Goal: Task Accomplishment & Management: Manage account settings

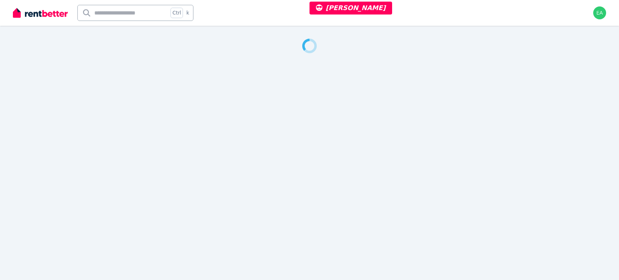
select select "***"
select select "**********"
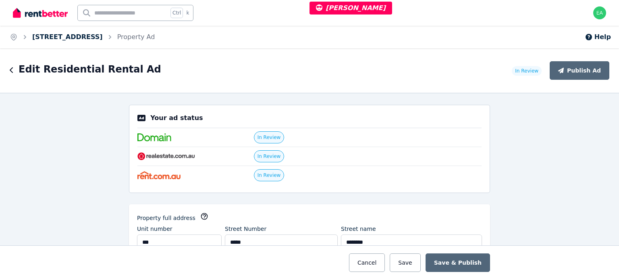
click at [81, 36] on link "18 Broadway, Chippendale" at bounding box center [67, 37] width 71 height 8
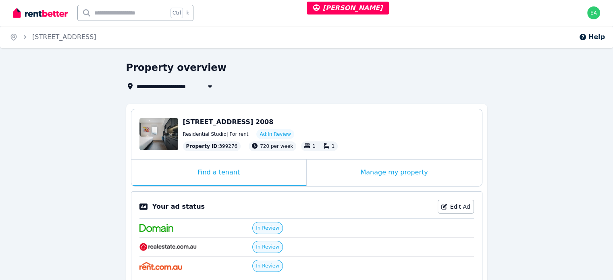
click at [339, 171] on div "Manage my property" at bounding box center [394, 173] width 175 height 27
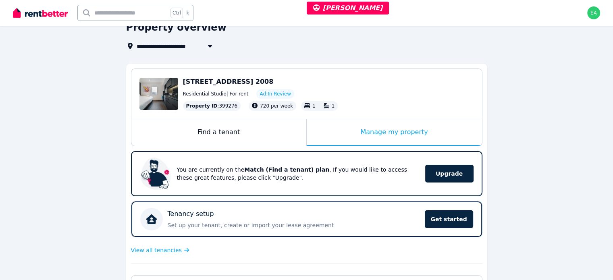
scroll to position [202, 0]
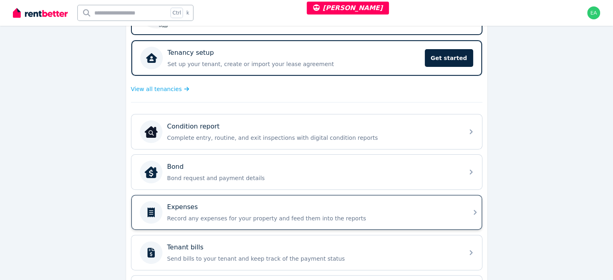
click at [382, 208] on div "Expenses" at bounding box center [313, 207] width 292 height 10
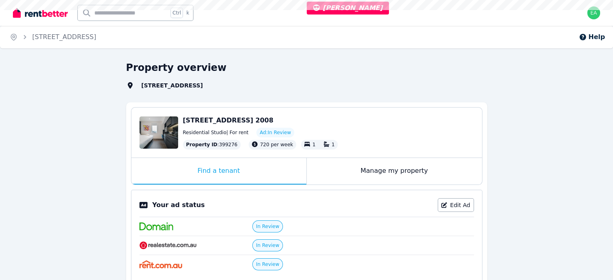
select select "***"
select select "**********"
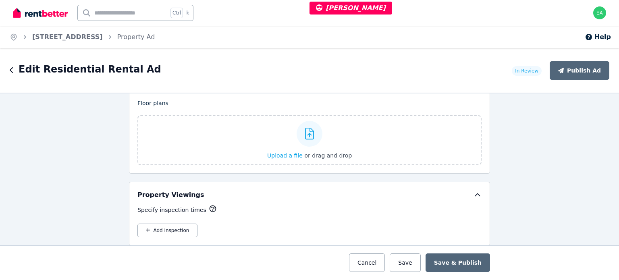
scroll to position [1023, 0]
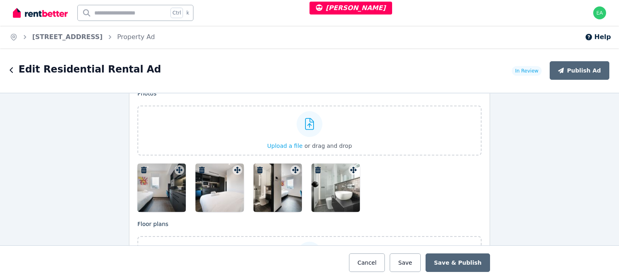
click at [161, 188] on div at bounding box center [161, 188] width 48 height 48
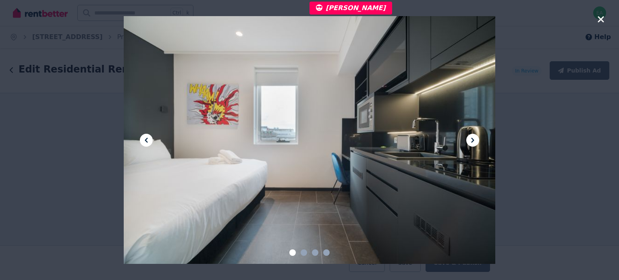
click at [468, 141] on icon at bounding box center [473, 140] width 10 height 10
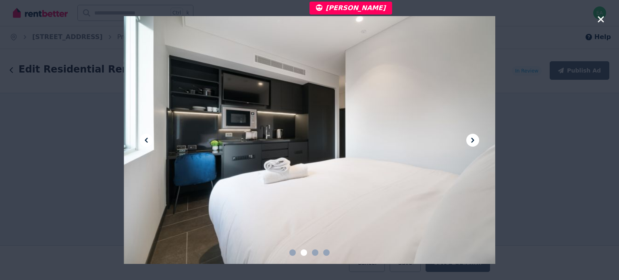
click at [468, 141] on icon at bounding box center [473, 140] width 10 height 10
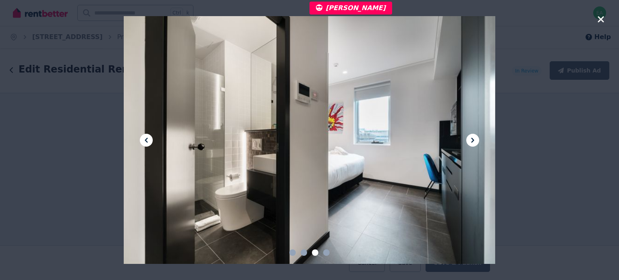
click at [468, 141] on icon at bounding box center [473, 140] width 10 height 10
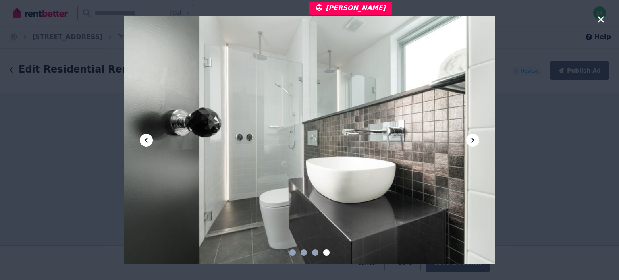
click at [601, 15] on icon "button" at bounding box center [600, 20] width 7 height 10
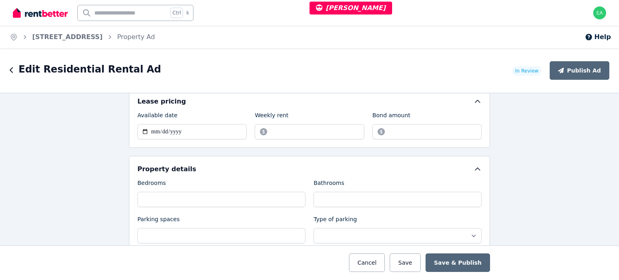
scroll to position [499, 0]
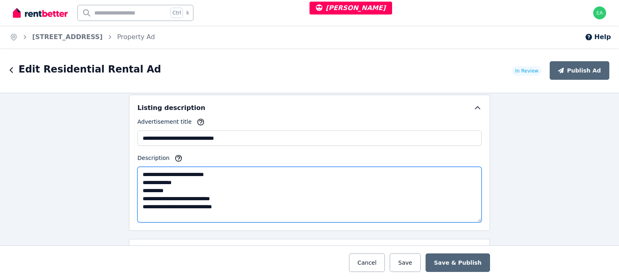
click at [160, 194] on textarea "**********" at bounding box center [309, 195] width 344 height 56
click at [137, 209] on textarea "**********" at bounding box center [309, 195] width 344 height 56
drag, startPoint x: 137, startPoint y: 208, endPoint x: 226, endPoint y: 208, distance: 89.1
click at [226, 208] on textarea "**********" at bounding box center [309, 195] width 344 height 56
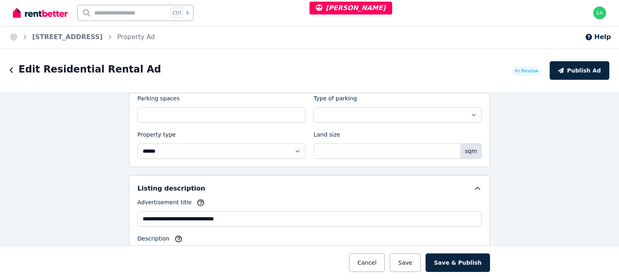
scroll to position [540, 0]
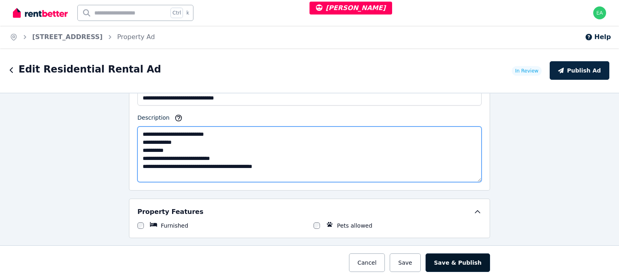
type textarea "**********"
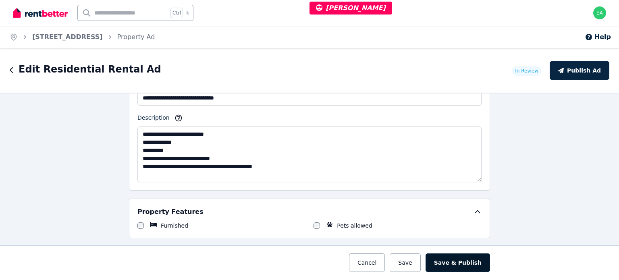
click at [464, 264] on button "Save & Publish" at bounding box center [458, 262] width 64 height 19
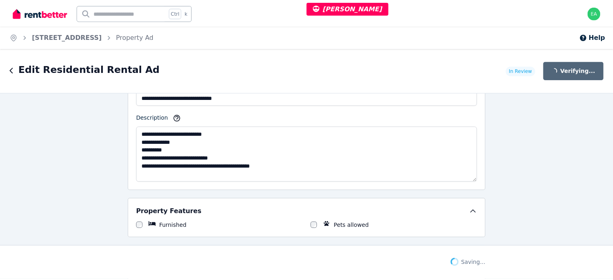
scroll to position [603, 0]
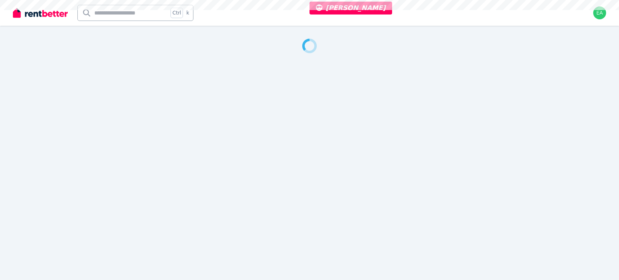
select select "**"
select select "**********"
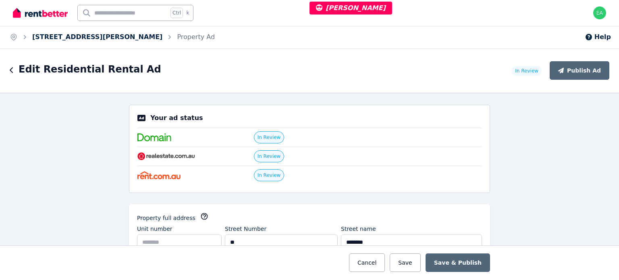
click at [53, 39] on link "57 Jones St, Stirling" at bounding box center [97, 37] width 130 height 8
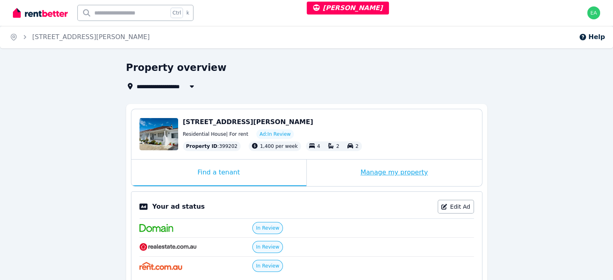
click at [330, 175] on div "Manage my property" at bounding box center [394, 173] width 175 height 27
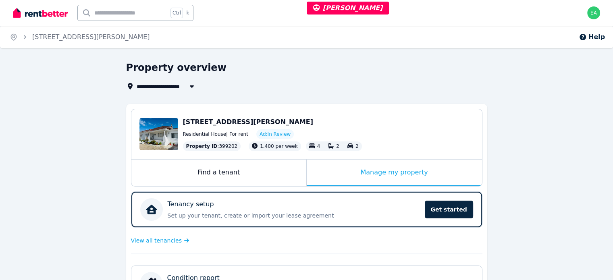
scroll to position [202, 0]
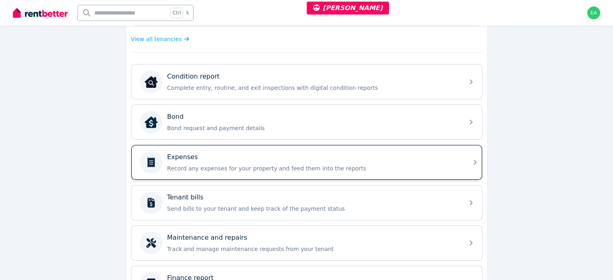
click at [392, 167] on p "Record any expenses for your property and feed them into the reports" at bounding box center [313, 168] width 292 height 8
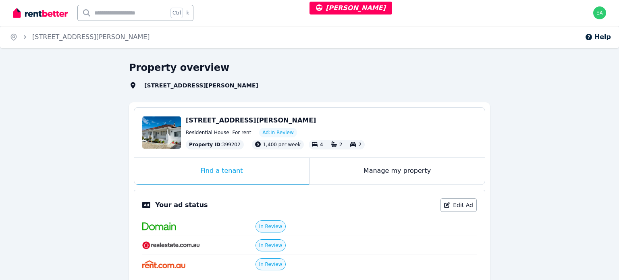
select select "**"
select select "**********"
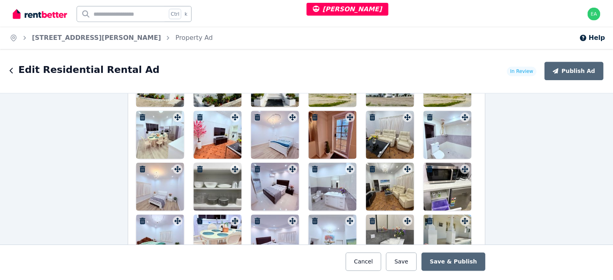
scroll to position [1008, 0]
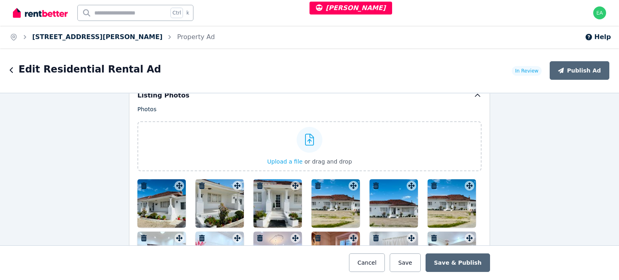
click at [45, 36] on link "57 Jones St, Stirling" at bounding box center [97, 37] width 130 height 8
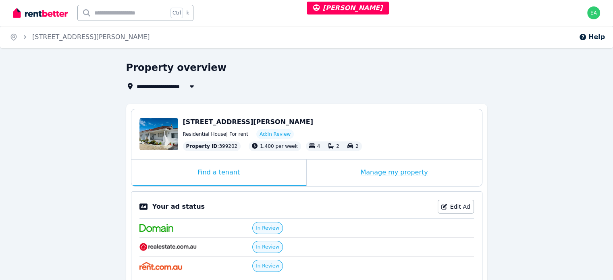
click at [348, 174] on div "Manage my property" at bounding box center [394, 173] width 175 height 27
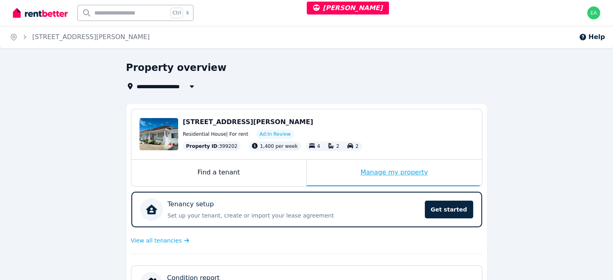
scroll to position [202, 0]
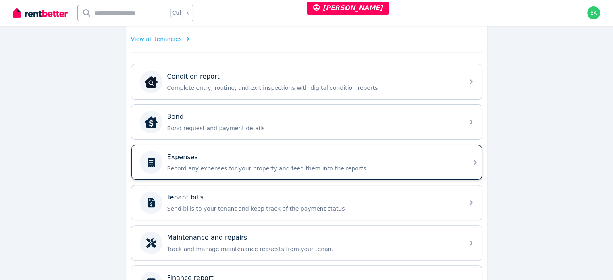
click at [345, 166] on p "Record any expenses for your property and feed them into the reports" at bounding box center [313, 168] width 292 height 8
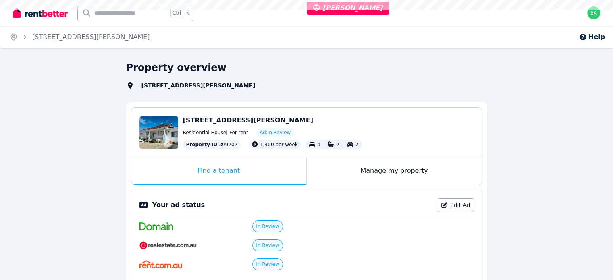
select select "**"
select select "**********"
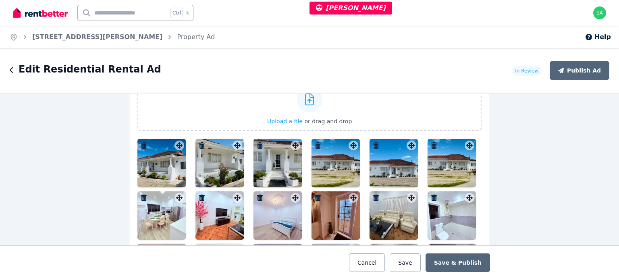
scroll to position [1088, 0]
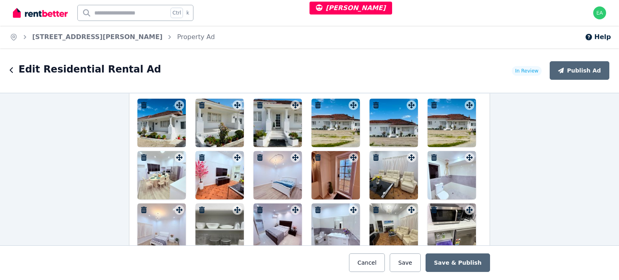
click at [155, 116] on div at bounding box center [161, 123] width 48 height 48
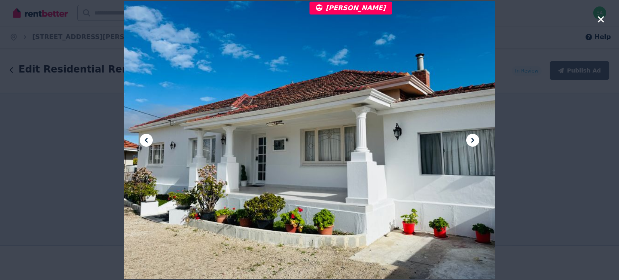
click at [472, 141] on icon at bounding box center [472, 140] width 3 height 5
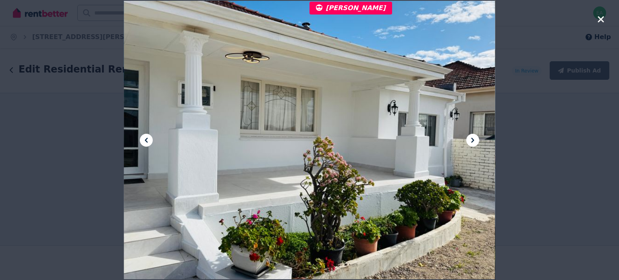
click at [472, 141] on icon at bounding box center [472, 140] width 3 height 5
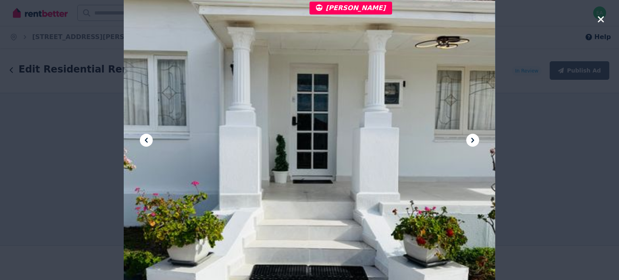
click at [472, 141] on icon at bounding box center [472, 140] width 3 height 5
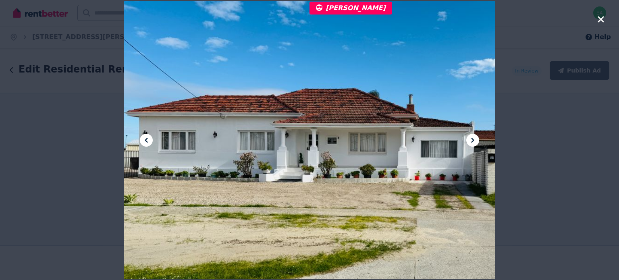
click at [472, 141] on icon at bounding box center [472, 140] width 3 height 5
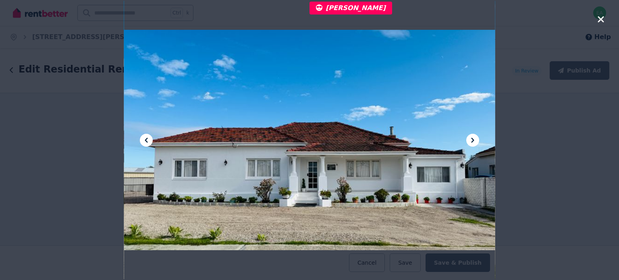
click at [472, 141] on icon at bounding box center [472, 140] width 3 height 5
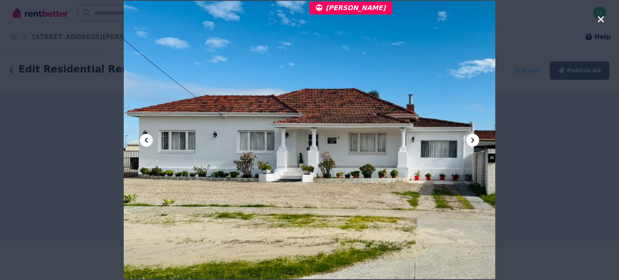
click at [472, 141] on icon at bounding box center [472, 140] width 3 height 5
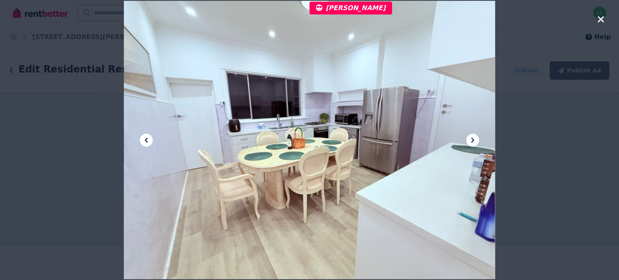
click at [472, 141] on icon at bounding box center [472, 140] width 3 height 5
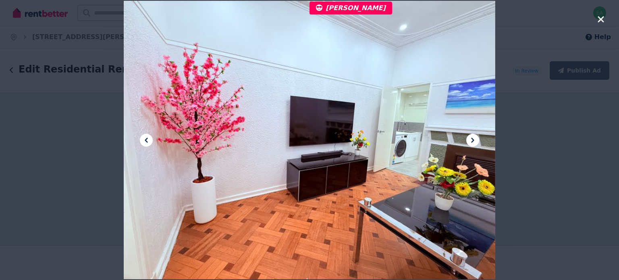
click at [472, 141] on icon at bounding box center [472, 140] width 3 height 5
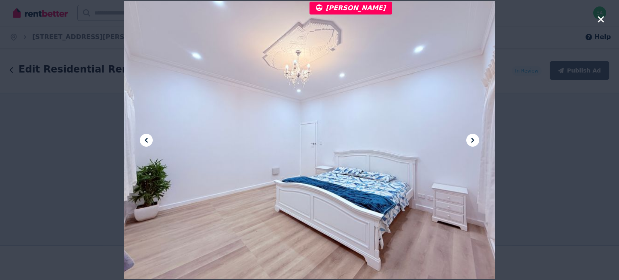
click at [472, 141] on icon at bounding box center [472, 140] width 3 height 5
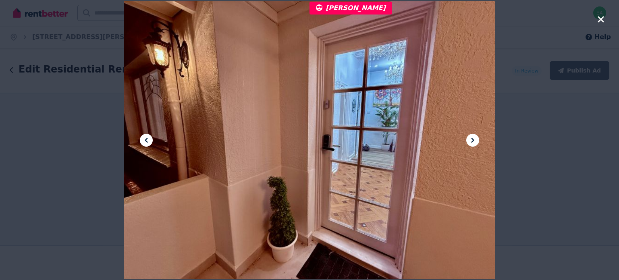
click at [472, 141] on icon at bounding box center [472, 140] width 3 height 5
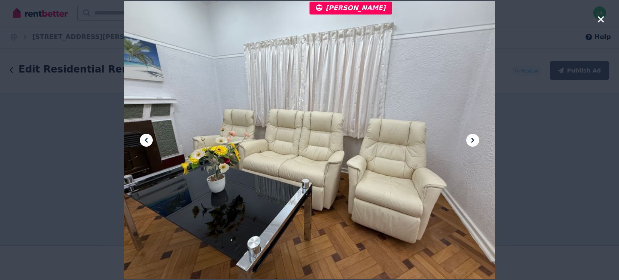
click at [472, 141] on icon at bounding box center [472, 140] width 3 height 5
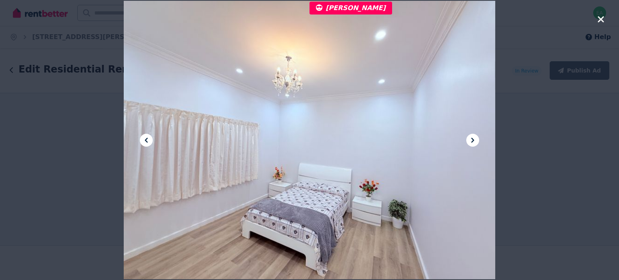
click at [472, 141] on icon at bounding box center [472, 140] width 3 height 5
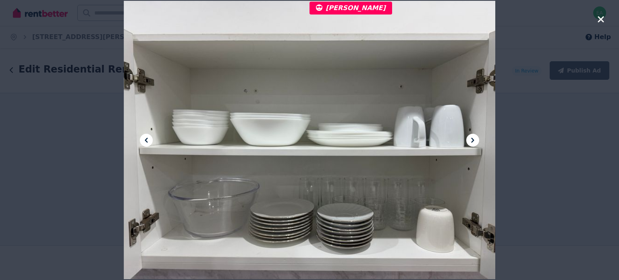
click at [472, 141] on icon at bounding box center [472, 140] width 3 height 5
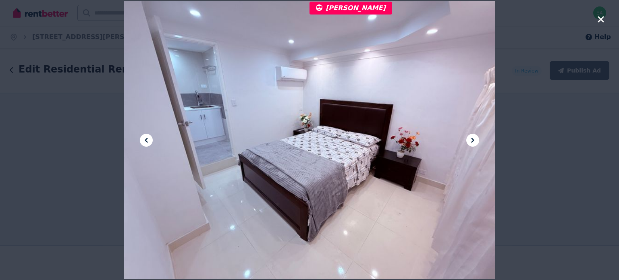
click at [472, 141] on icon at bounding box center [472, 140] width 3 height 5
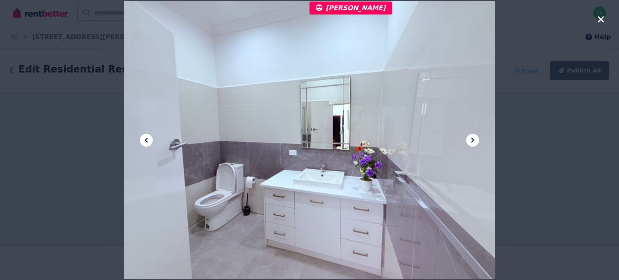
click at [472, 141] on icon at bounding box center [472, 140] width 3 height 5
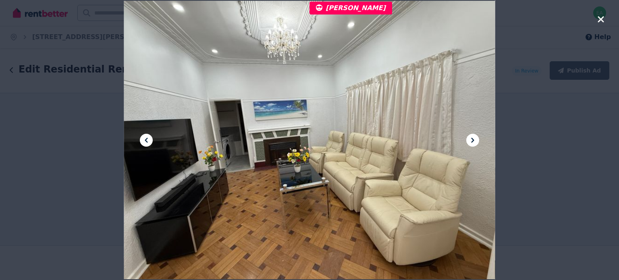
click at [472, 141] on icon at bounding box center [472, 140] width 3 height 5
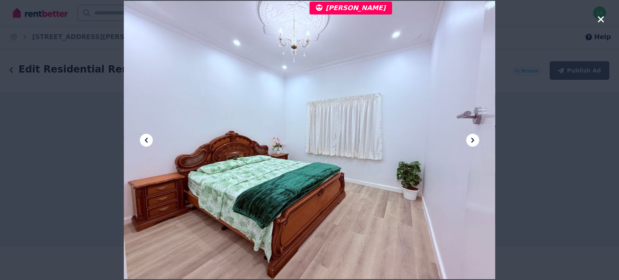
click at [472, 141] on icon at bounding box center [472, 140] width 3 height 5
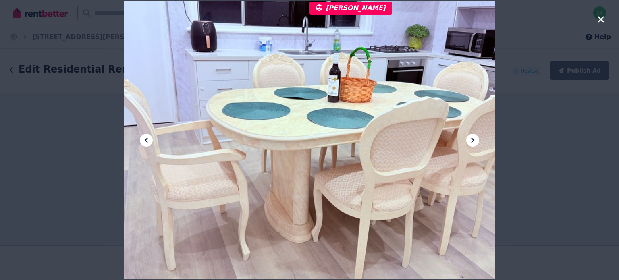
click at [472, 141] on icon at bounding box center [472, 140] width 3 height 5
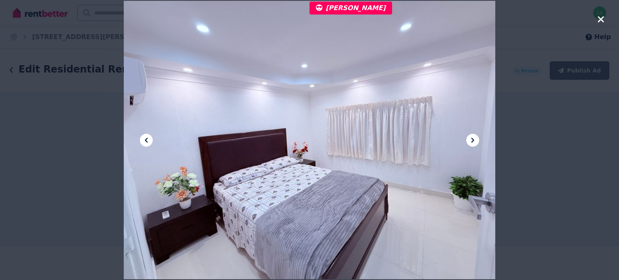
click at [472, 141] on icon at bounding box center [472, 140] width 3 height 5
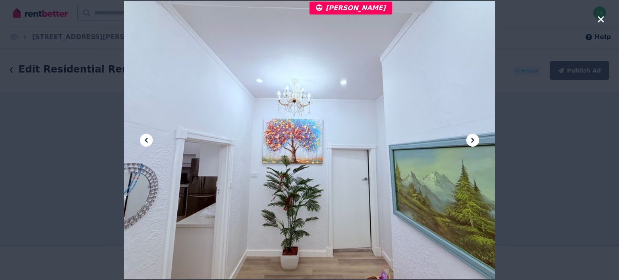
click at [472, 141] on icon at bounding box center [472, 140] width 3 height 5
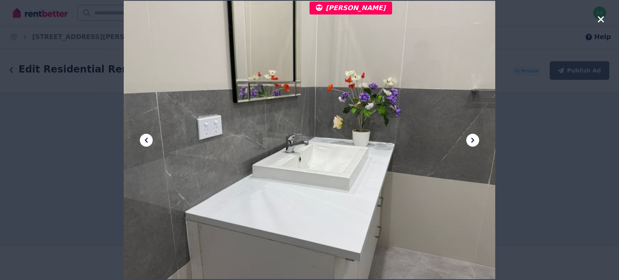
click at [472, 141] on icon at bounding box center [472, 140] width 3 height 5
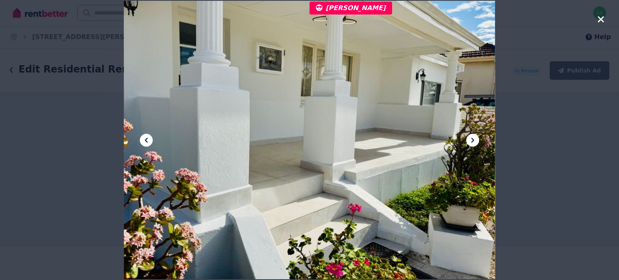
click at [472, 141] on icon at bounding box center [472, 140] width 3 height 5
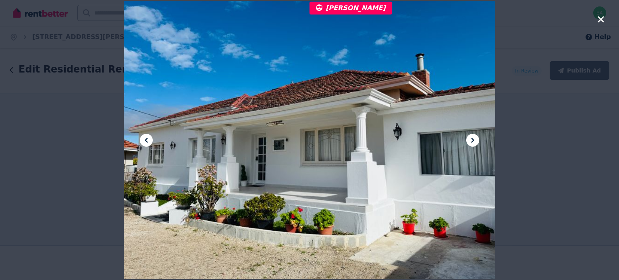
click at [472, 141] on icon at bounding box center [472, 140] width 3 height 5
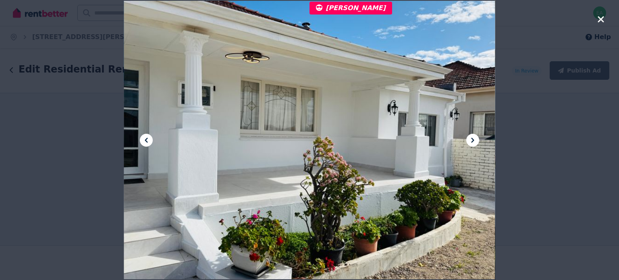
click at [472, 141] on icon at bounding box center [472, 140] width 3 height 5
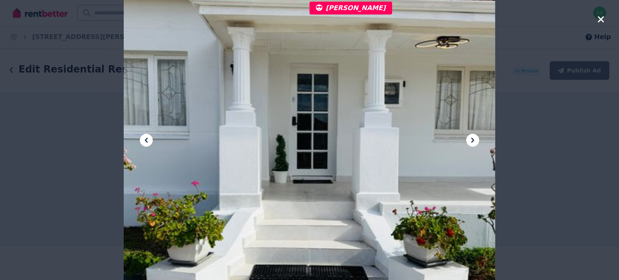
click at [472, 141] on icon at bounding box center [472, 140] width 3 height 5
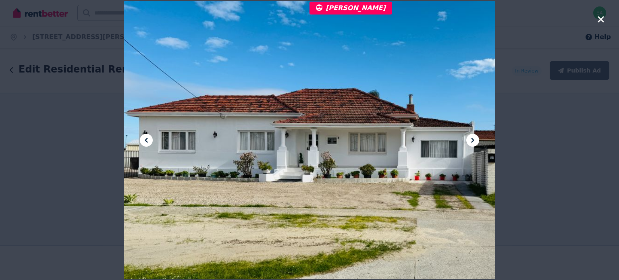
click at [472, 141] on icon at bounding box center [472, 140] width 3 height 5
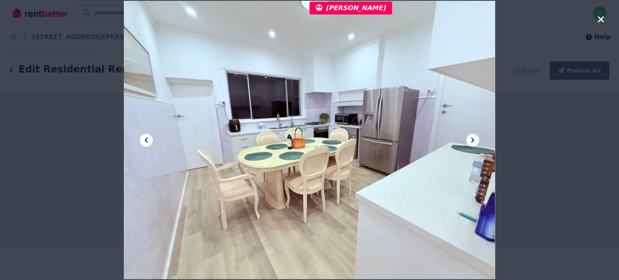
click at [472, 141] on icon at bounding box center [472, 140] width 3 height 5
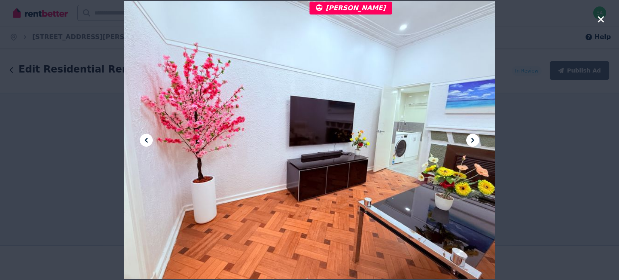
click at [472, 141] on icon at bounding box center [472, 140] width 3 height 5
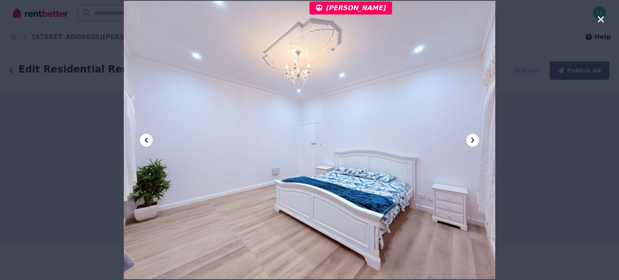
click at [472, 141] on icon at bounding box center [472, 140] width 3 height 5
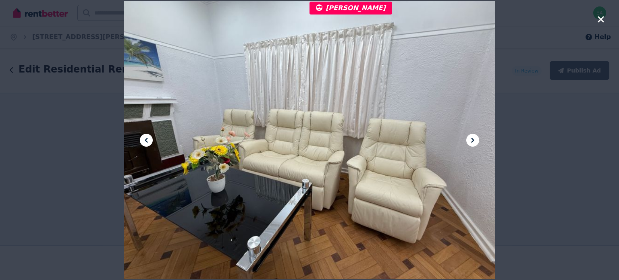
click at [603, 23] on icon "button" at bounding box center [600, 20] width 7 height 10
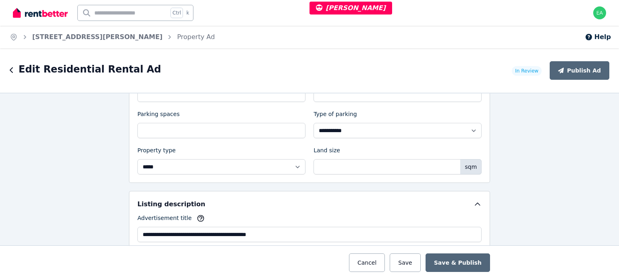
scroll to position [524, 0]
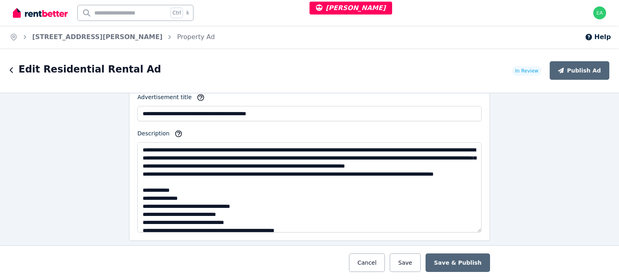
drag, startPoint x: 476, startPoint y: 192, endPoint x: 482, endPoint y: 239, distance: 47.4
click at [482, 239] on div "**********" at bounding box center [309, 155] width 361 height 171
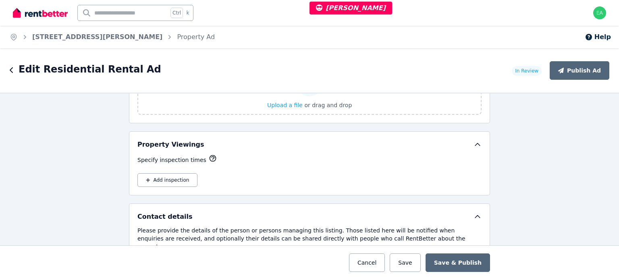
scroll to position [1562, 0]
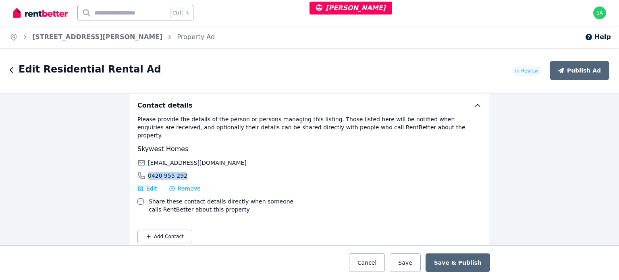
drag, startPoint x: 180, startPoint y: 162, endPoint x: 146, endPoint y: 164, distance: 33.9
click at [146, 172] on div "0420 955 292" at bounding box center [222, 176] width 170 height 8
copy span "0420 955 292"
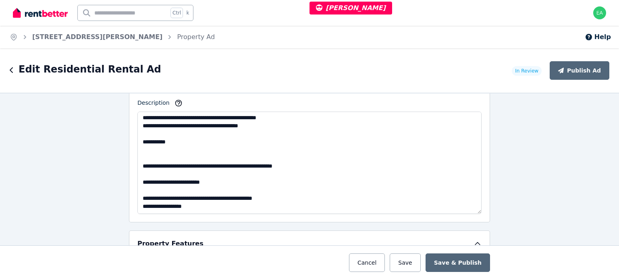
scroll to position [595, 0]
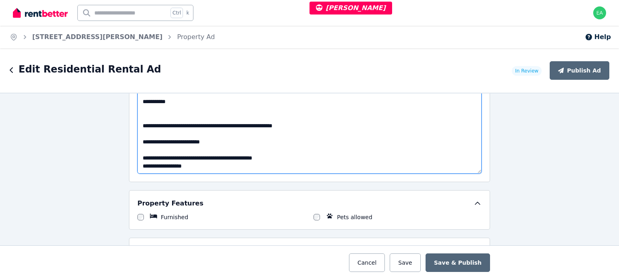
drag, startPoint x: 141, startPoint y: 166, endPoint x: 149, endPoint y: 167, distance: 8.6
click at [158, 165] on textarea "Description" at bounding box center [309, 122] width 344 height 102
drag, startPoint x: 139, startPoint y: 167, endPoint x: 195, endPoint y: 163, distance: 56.6
click at [195, 163] on textarea "Description" at bounding box center [309, 122] width 344 height 102
paste textarea
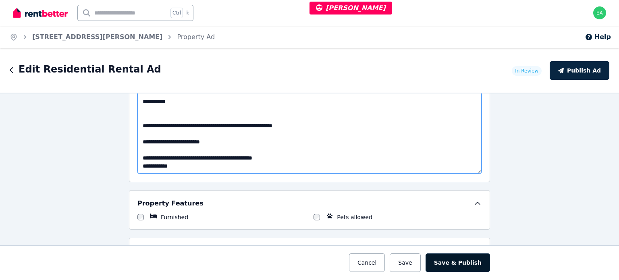
type textarea "**********"
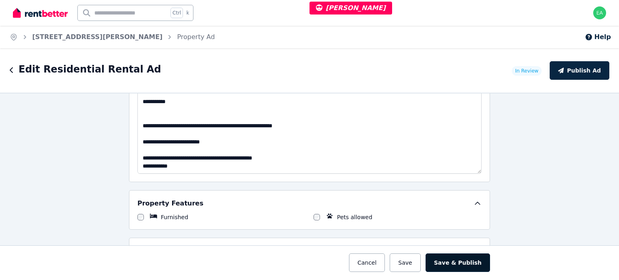
click at [464, 260] on button "Save & Publish" at bounding box center [458, 262] width 64 height 19
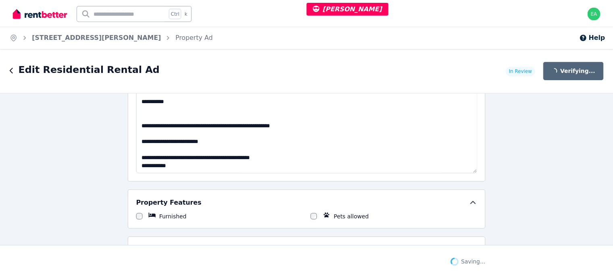
scroll to position [658, 0]
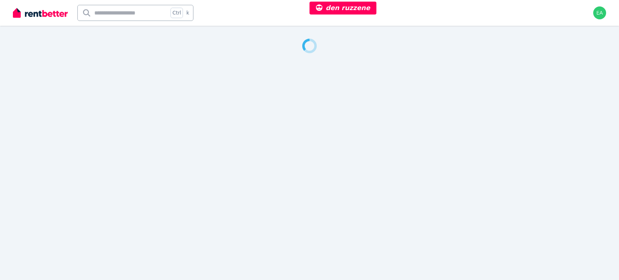
select select "***"
select select "**********"
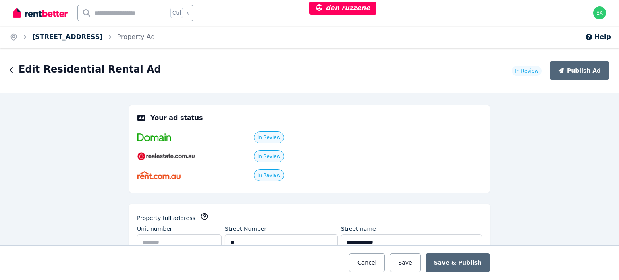
drag, startPoint x: 73, startPoint y: 40, endPoint x: 80, endPoint y: 40, distance: 6.9
click at [73, 40] on link "16 Winnie Street, Cremorne" at bounding box center [67, 37] width 71 height 8
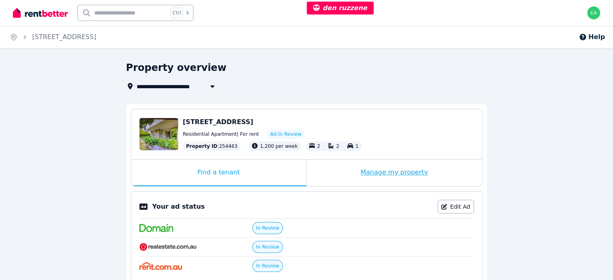
click at [337, 179] on div "Manage my property" at bounding box center [394, 173] width 175 height 27
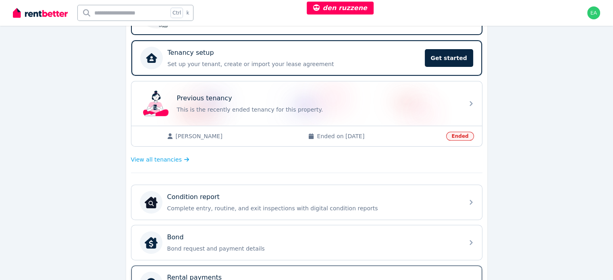
scroll to position [282, 0]
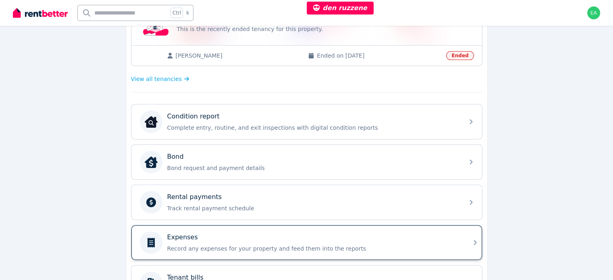
click at [397, 233] on div "Expenses" at bounding box center [313, 238] width 292 height 10
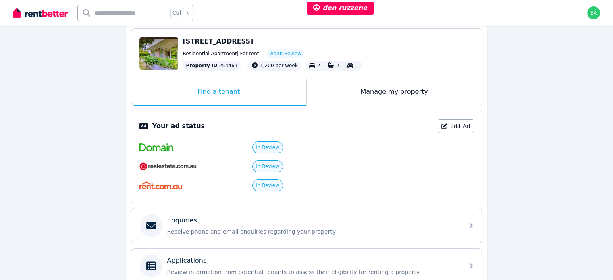
scroll to position [197, 0]
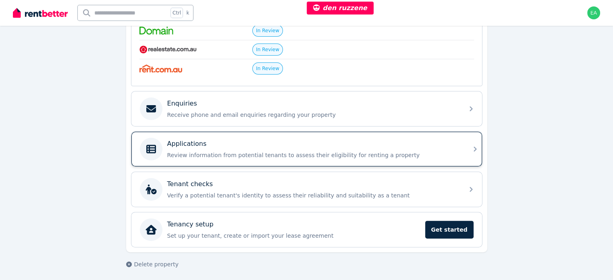
click at [409, 148] on div "Applications Review information from potential tenants to assess their eligibil…" at bounding box center [313, 149] width 292 height 20
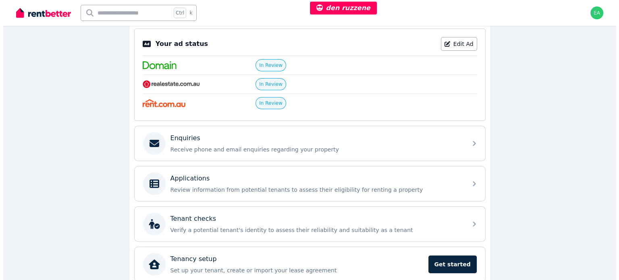
scroll to position [197, 0]
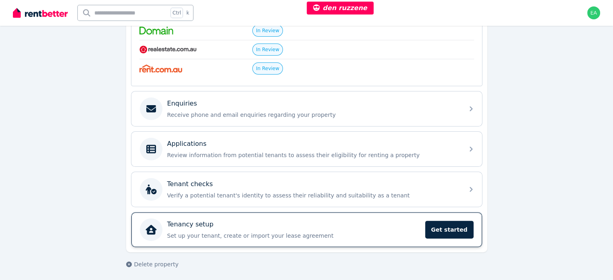
click at [335, 232] on p "Set up your tenant, create or import your lease agreement" at bounding box center [293, 236] width 253 height 8
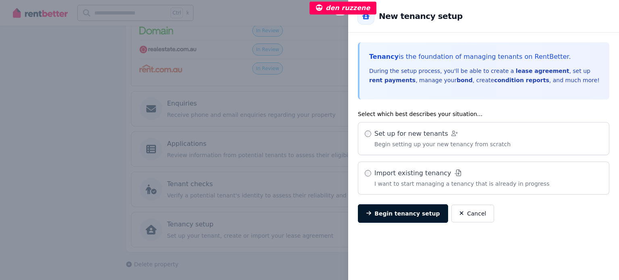
click at [403, 219] on button "Begin tenancy setup" at bounding box center [403, 213] width 90 height 19
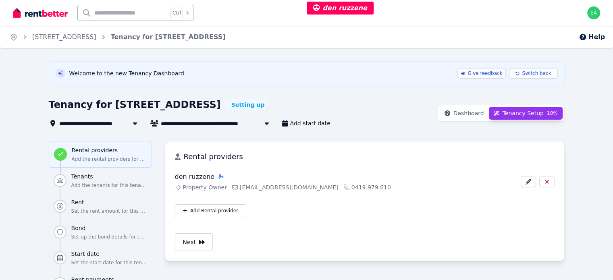
scroll to position [81, 0]
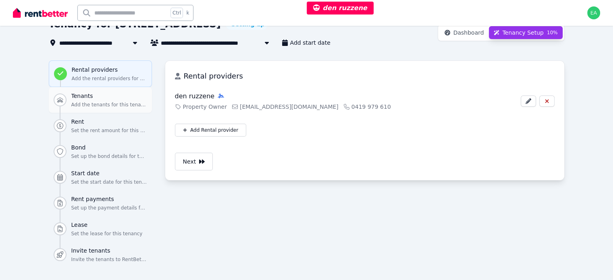
click at [71, 102] on p "Add the tenants for this tenancy" at bounding box center [109, 105] width 76 height 6
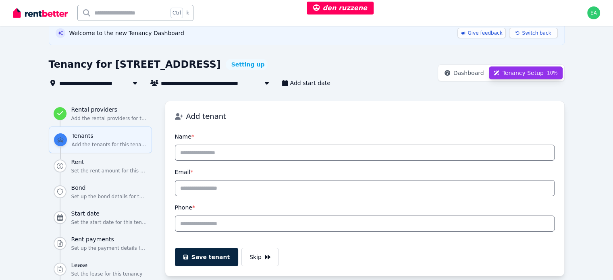
scroll to position [0, 0]
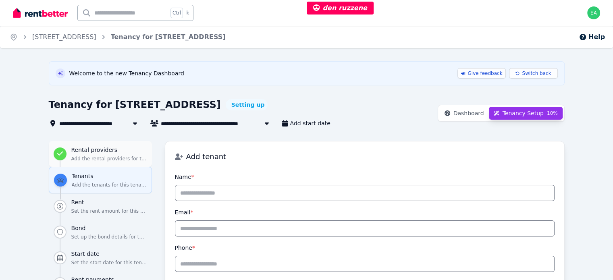
click at [86, 152] on h3 "Rental providers" at bounding box center [109, 150] width 76 height 8
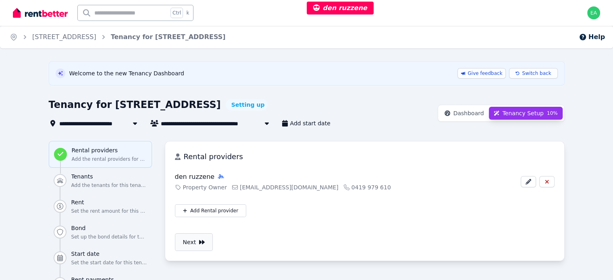
click at [199, 245] on icon "button" at bounding box center [202, 242] width 6 height 6
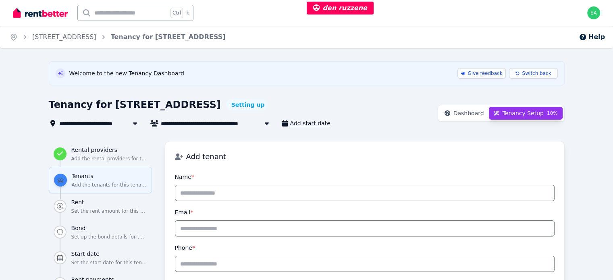
click at [290, 125] on span "Add start date" at bounding box center [310, 123] width 40 height 8
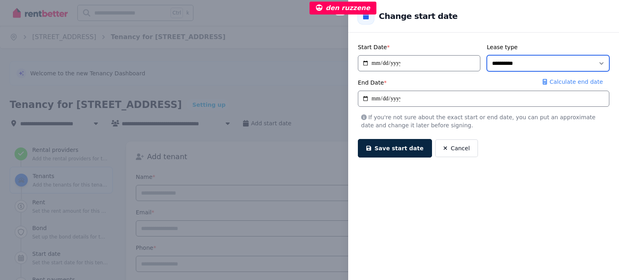
click at [593, 64] on select "**********" at bounding box center [548, 63] width 123 height 16
click at [289, 46] on div "**********" at bounding box center [309, 140] width 619 height 280
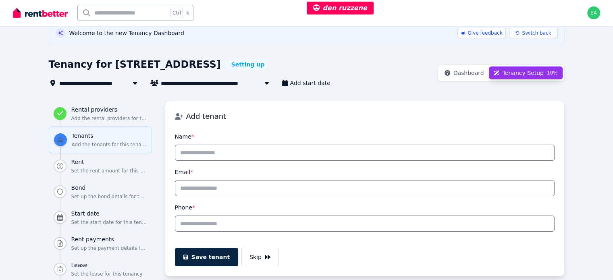
scroll to position [81, 0]
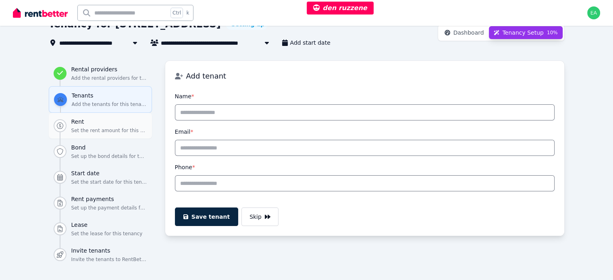
click at [100, 120] on h3 "Rent" at bounding box center [109, 122] width 76 height 8
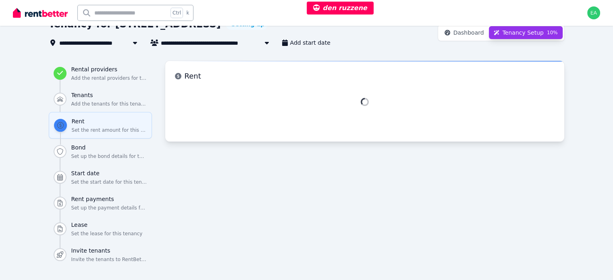
select select "**********"
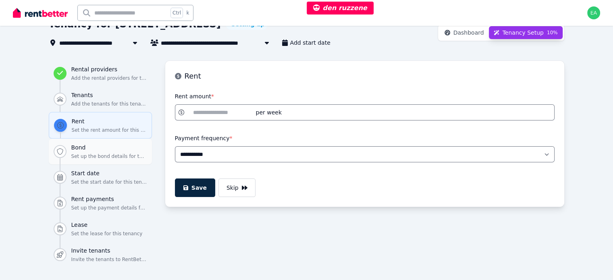
click at [93, 148] on h3 "Bond" at bounding box center [109, 147] width 76 height 8
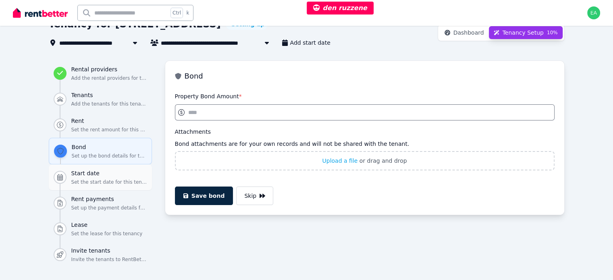
click at [85, 174] on h3 "Start date" at bounding box center [109, 173] width 76 height 8
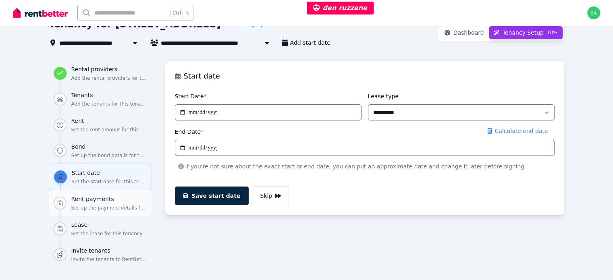
click at [94, 197] on h3 "Rent payments" at bounding box center [109, 199] width 76 height 8
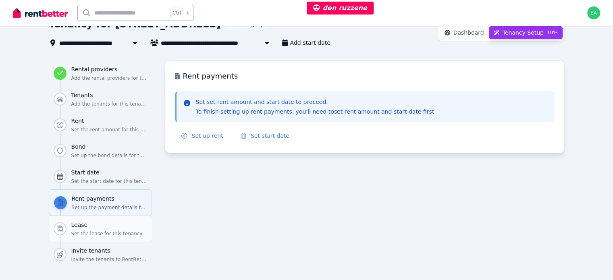
click at [89, 223] on h3 "Lease" at bounding box center [109, 225] width 76 height 8
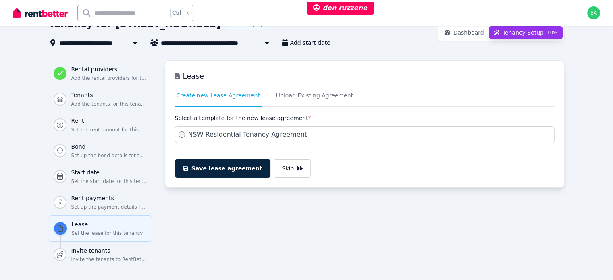
scroll to position [126, 0]
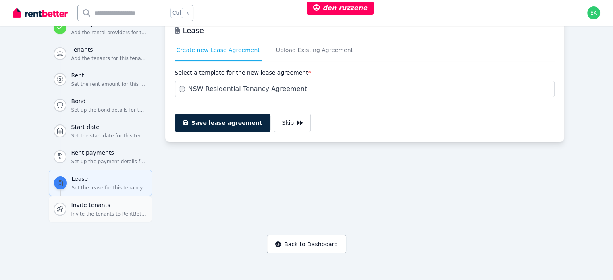
click at [103, 206] on h3 "Invite tenants" at bounding box center [109, 205] width 76 height 8
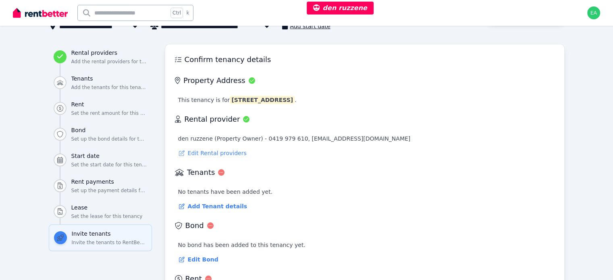
scroll to position [0, 0]
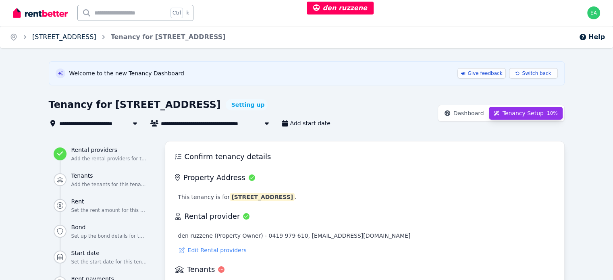
click at [62, 36] on link "16 Winnie Street, Cremorne" at bounding box center [64, 37] width 64 height 8
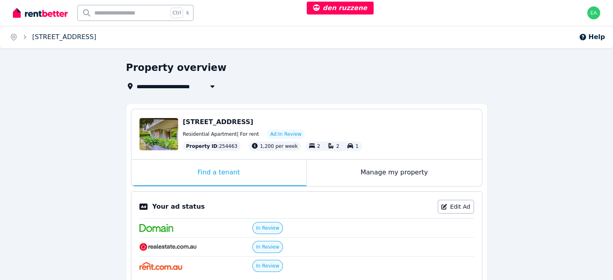
click at [81, 38] on link "16 Winnie Street, Cremorne" at bounding box center [64, 37] width 64 height 8
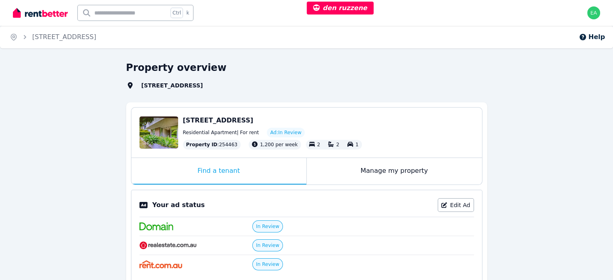
select select "***"
select select "**********"
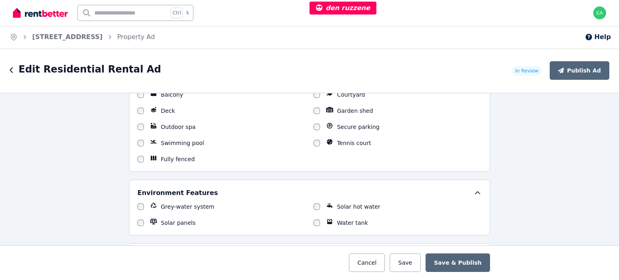
scroll to position [1048, 0]
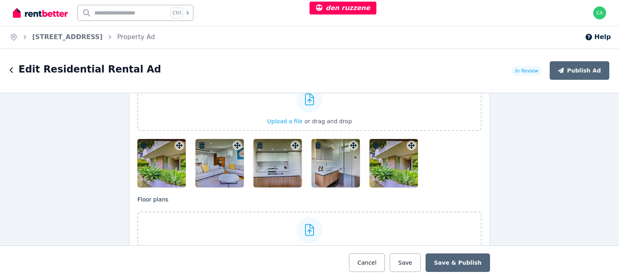
click at [165, 171] on div at bounding box center [161, 163] width 48 height 48
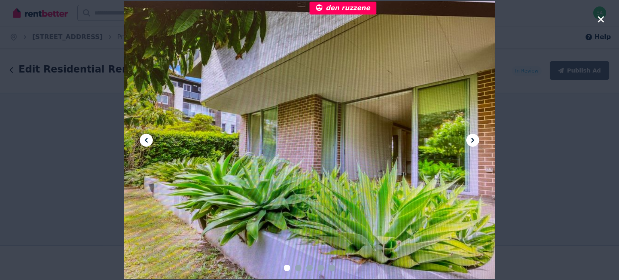
click at [474, 141] on icon at bounding box center [473, 140] width 10 height 10
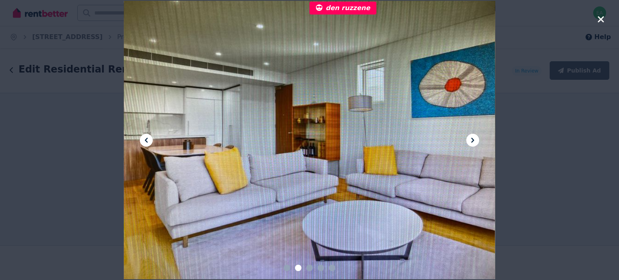
click at [474, 141] on icon at bounding box center [473, 140] width 10 height 10
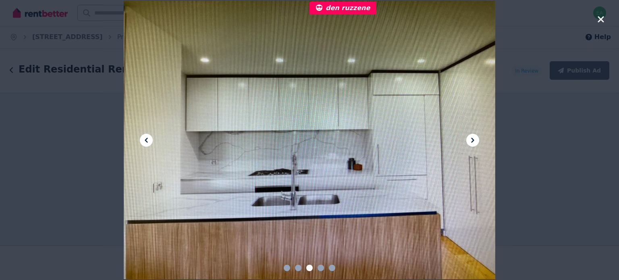
click at [474, 141] on icon at bounding box center [473, 140] width 10 height 10
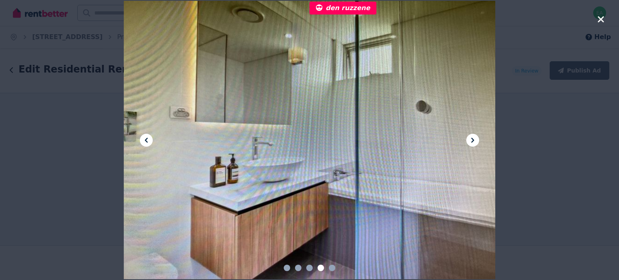
click at [474, 141] on icon at bounding box center [473, 140] width 10 height 10
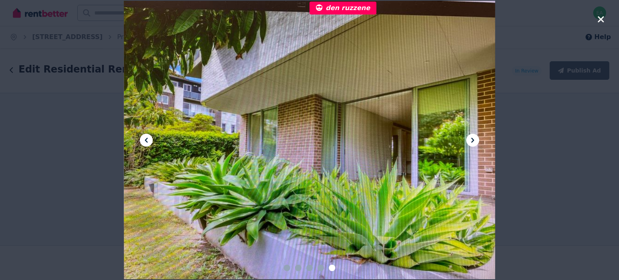
click at [602, 23] on icon "button" at bounding box center [600, 20] width 7 height 10
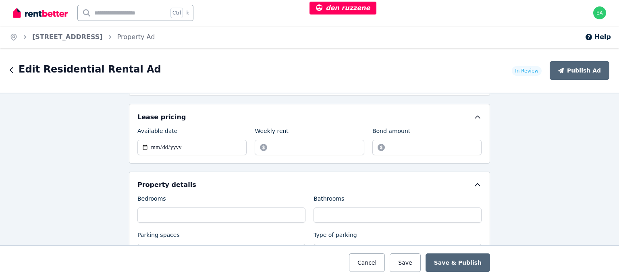
scroll to position [121, 0]
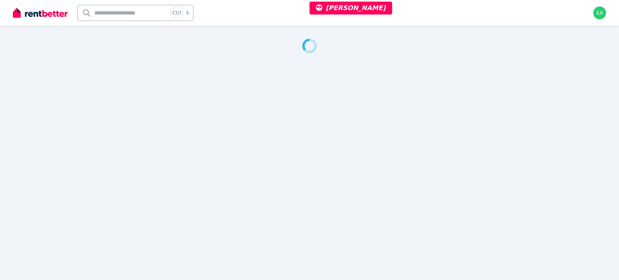
select select "***"
select select "**********"
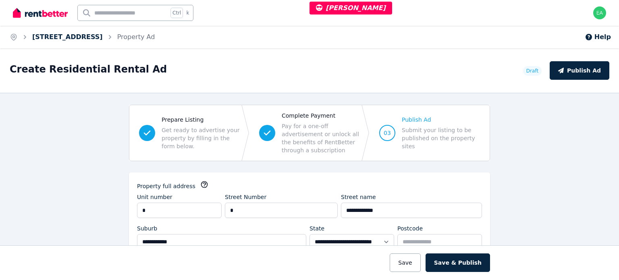
click at [79, 37] on link "[STREET_ADDRESS]" at bounding box center [67, 37] width 71 height 8
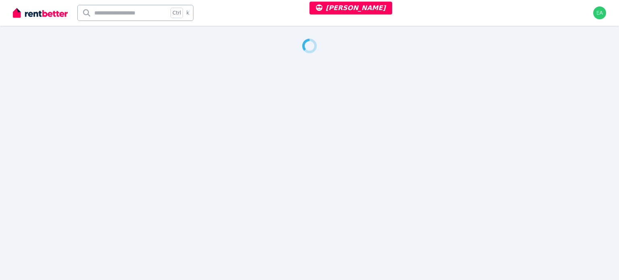
select select "**"
select select "**********"
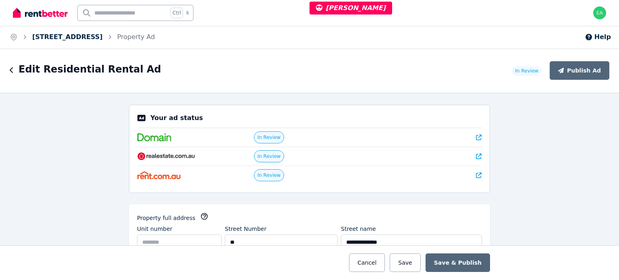
click at [88, 39] on link "[STREET_ADDRESS]" at bounding box center [67, 37] width 71 height 8
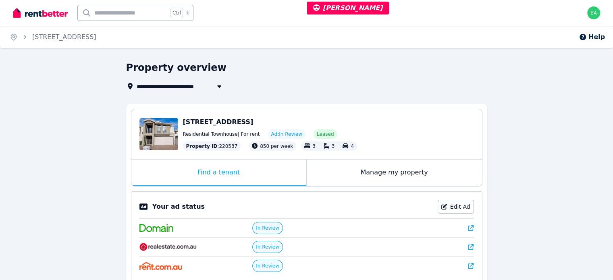
click at [340, 174] on div "Manage my property" at bounding box center [394, 173] width 175 height 27
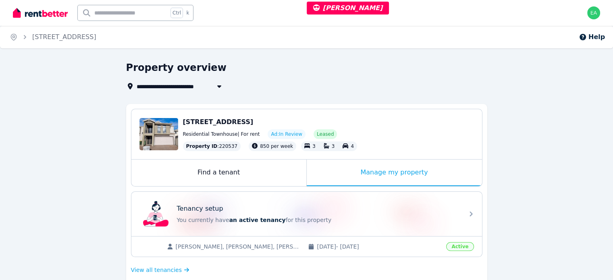
scroll to position [202, 0]
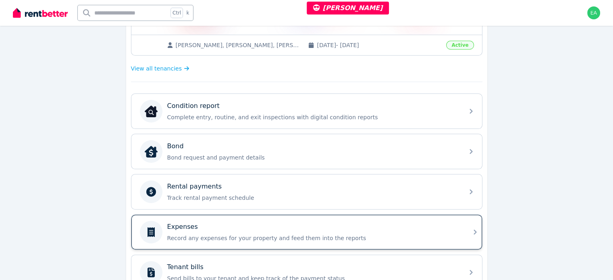
click at [384, 226] on div "Expenses" at bounding box center [313, 227] width 292 height 10
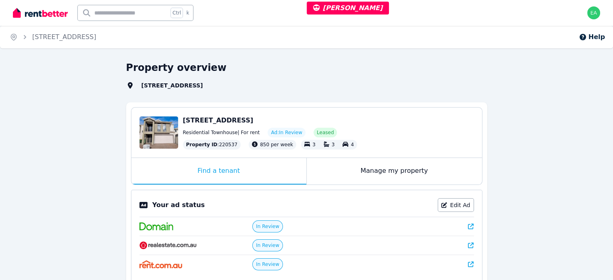
select select "**"
select select "**********"
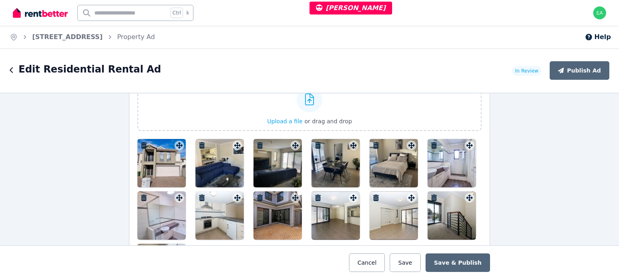
scroll to position [1008, 0]
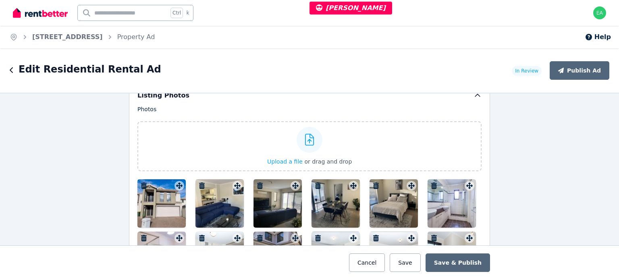
click at [147, 194] on div at bounding box center [161, 203] width 48 height 48
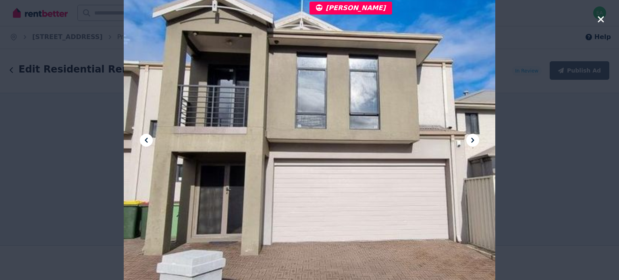
click at [475, 141] on icon at bounding box center [473, 140] width 10 height 10
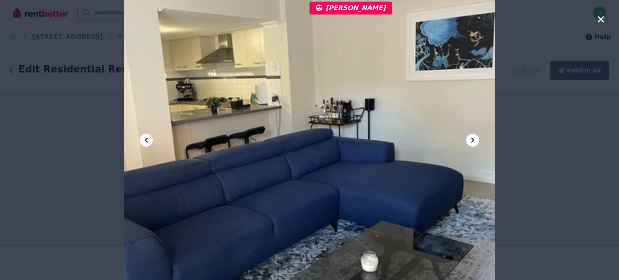
click at [475, 141] on icon at bounding box center [473, 140] width 10 height 10
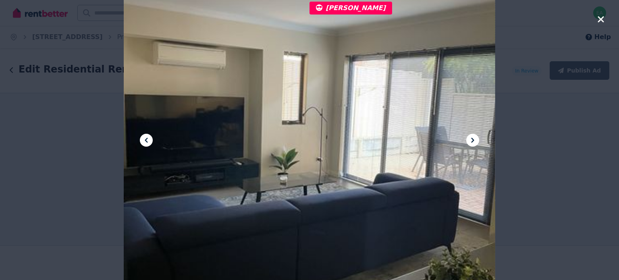
click at [475, 141] on icon at bounding box center [473, 140] width 10 height 10
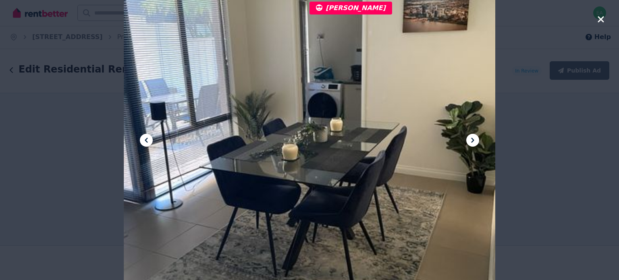
click at [475, 141] on icon at bounding box center [473, 140] width 10 height 10
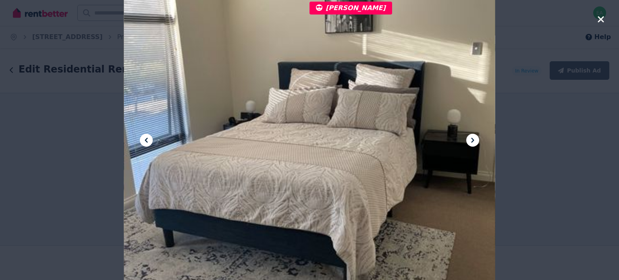
click at [475, 141] on icon at bounding box center [473, 140] width 10 height 10
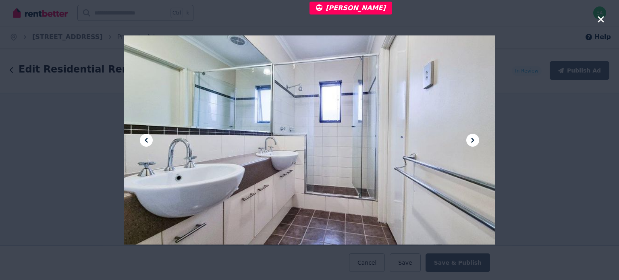
click at [475, 141] on icon at bounding box center [473, 140] width 10 height 10
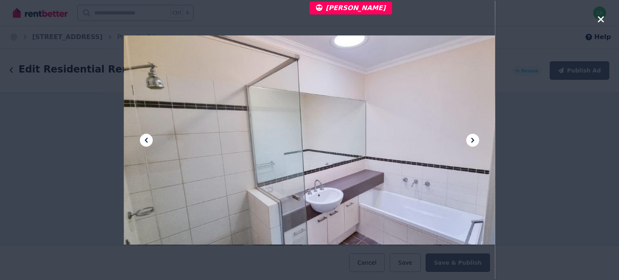
click at [475, 141] on icon at bounding box center [473, 140] width 10 height 10
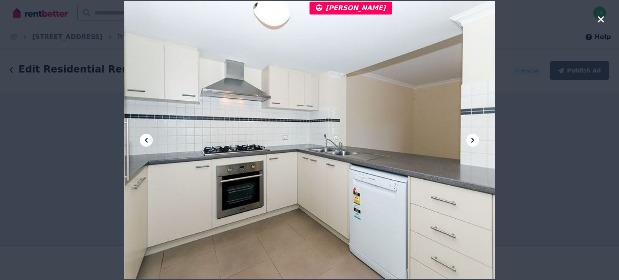
click at [475, 141] on icon at bounding box center [473, 140] width 10 height 10
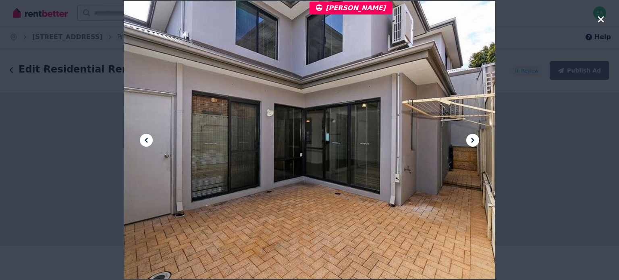
click at [475, 141] on icon at bounding box center [473, 140] width 10 height 10
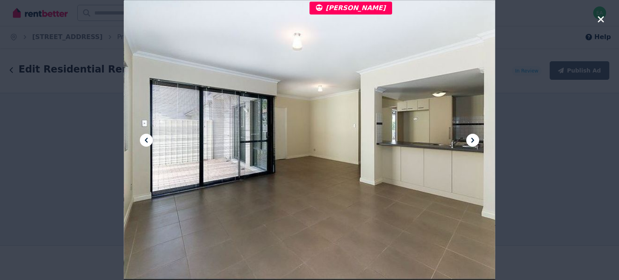
click at [475, 141] on icon at bounding box center [473, 140] width 10 height 10
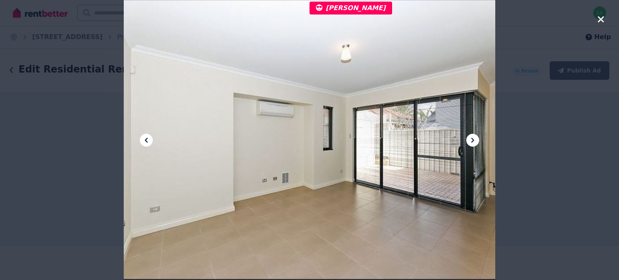
click at [475, 141] on icon at bounding box center [473, 140] width 10 height 10
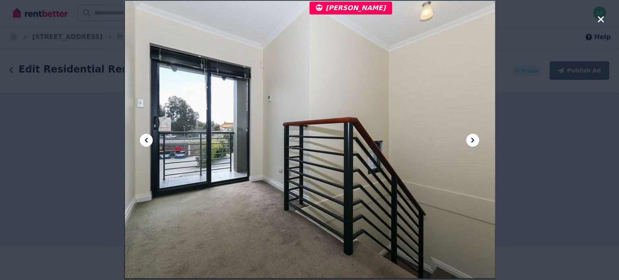
click at [475, 141] on icon at bounding box center [473, 140] width 10 height 10
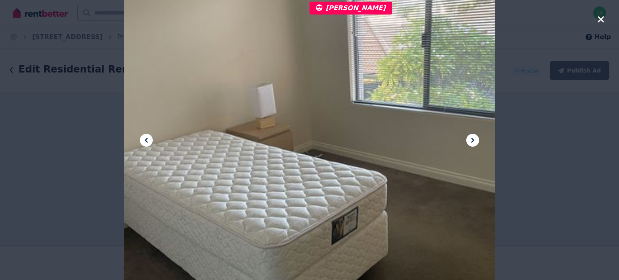
click at [475, 141] on icon at bounding box center [473, 140] width 10 height 10
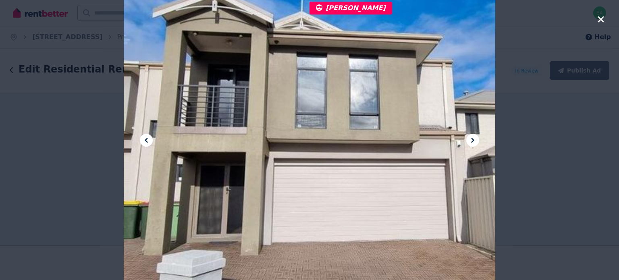
click at [475, 141] on icon at bounding box center [473, 140] width 10 height 10
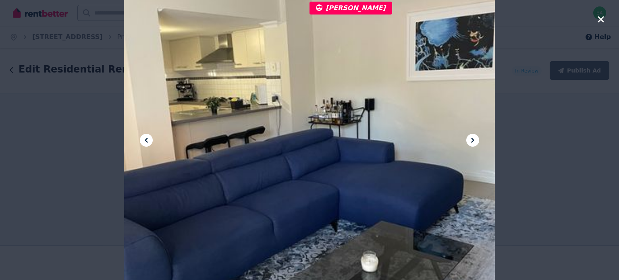
click at [475, 141] on icon at bounding box center [473, 140] width 10 height 10
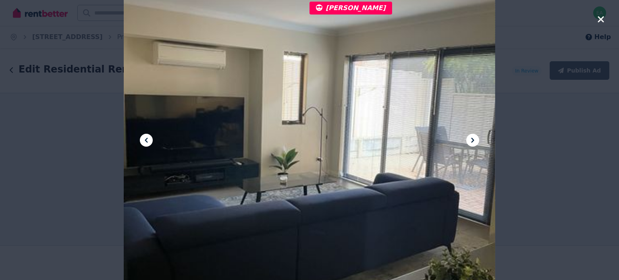
click at [475, 141] on icon at bounding box center [473, 140] width 10 height 10
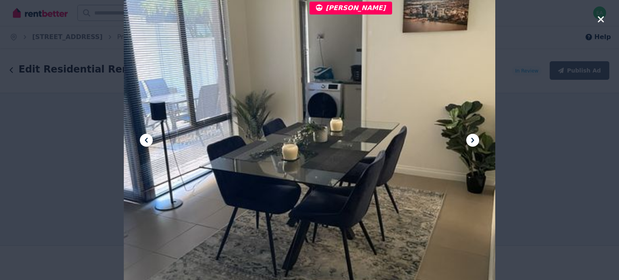
click at [475, 141] on icon at bounding box center [473, 140] width 10 height 10
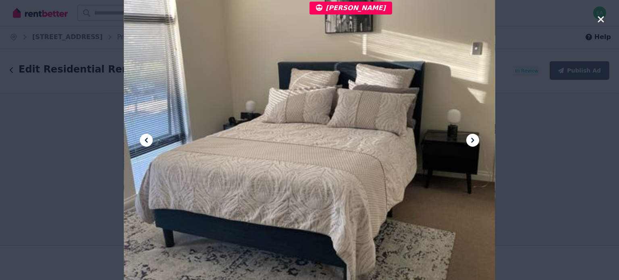
click at [475, 141] on icon at bounding box center [473, 140] width 10 height 10
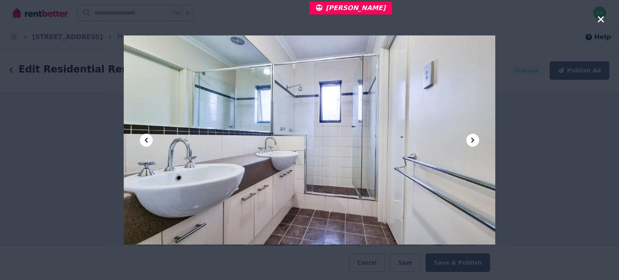
click at [475, 141] on icon at bounding box center [473, 140] width 10 height 10
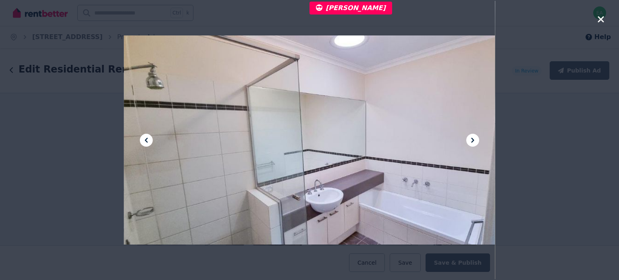
click at [475, 141] on icon at bounding box center [473, 140] width 10 height 10
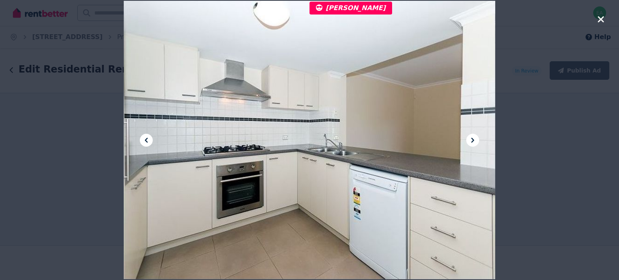
click at [475, 141] on icon at bounding box center [473, 140] width 10 height 10
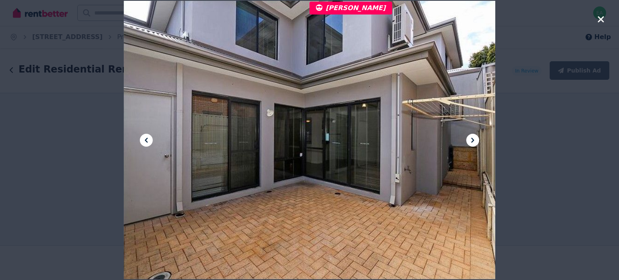
click at [475, 141] on icon at bounding box center [473, 140] width 10 height 10
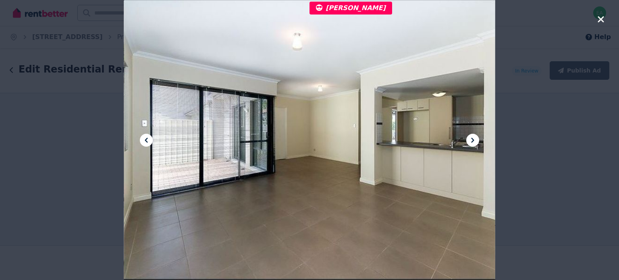
click at [475, 141] on icon at bounding box center [473, 140] width 10 height 10
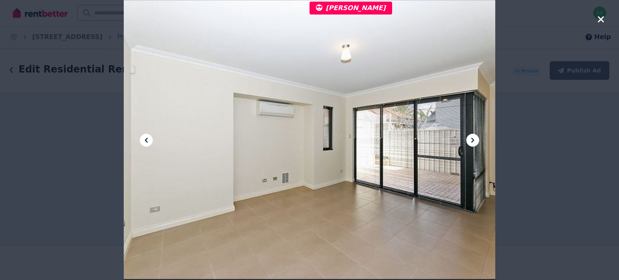
click at [475, 141] on icon at bounding box center [473, 140] width 10 height 10
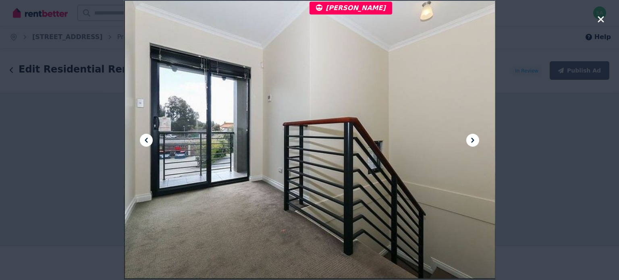
click at [475, 141] on icon at bounding box center [473, 140] width 10 height 10
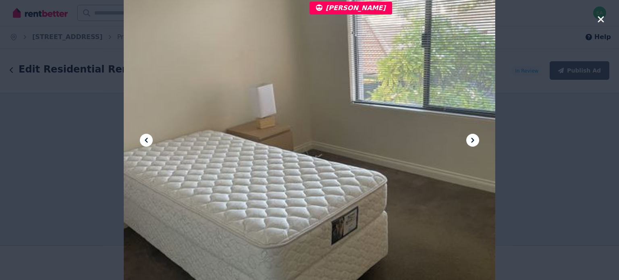
click at [475, 141] on icon at bounding box center [473, 140] width 10 height 10
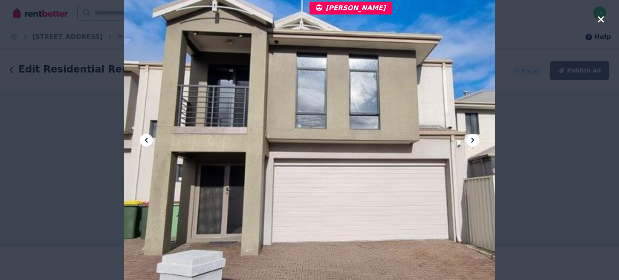
click at [475, 141] on icon at bounding box center [473, 140] width 10 height 10
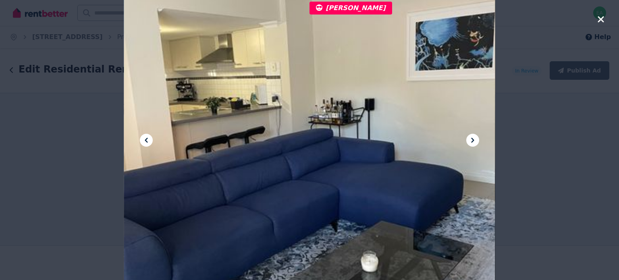
click at [475, 141] on icon at bounding box center [473, 140] width 10 height 10
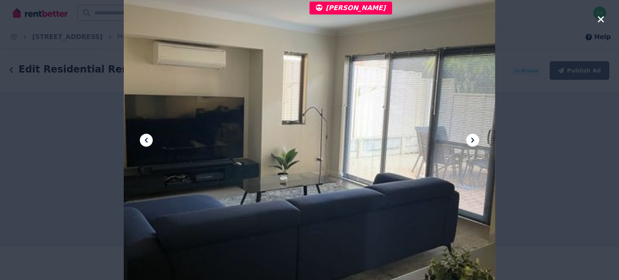
click at [601, 19] on icon "button" at bounding box center [601, 19] width 6 height 6
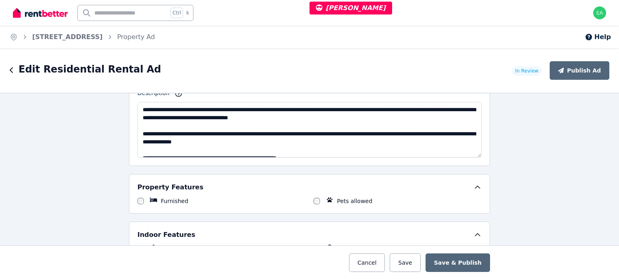
scroll to position [524, 0]
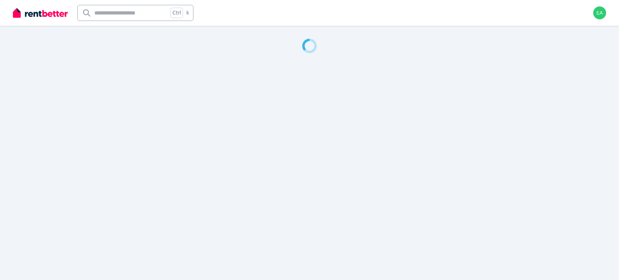
select select "***"
select select "**********"
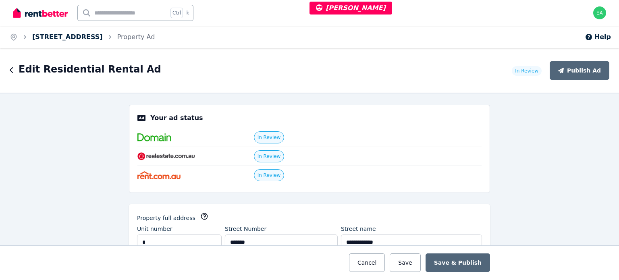
click at [98, 37] on link "[STREET_ADDRESS]" at bounding box center [67, 37] width 71 height 8
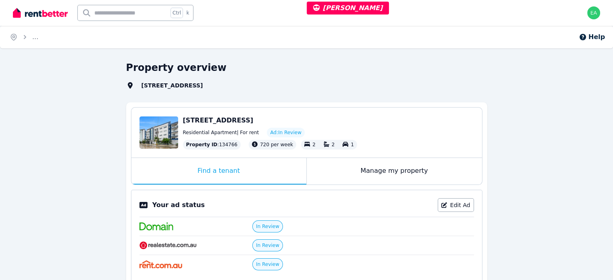
click at [337, 171] on div "Manage my property" at bounding box center [394, 171] width 175 height 27
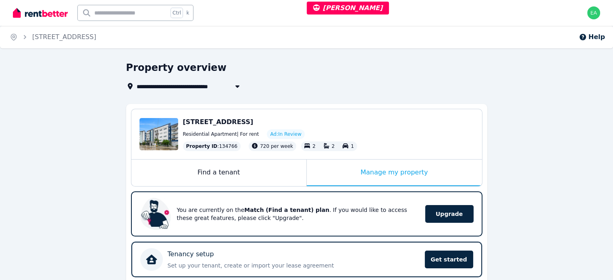
scroll to position [163, 0]
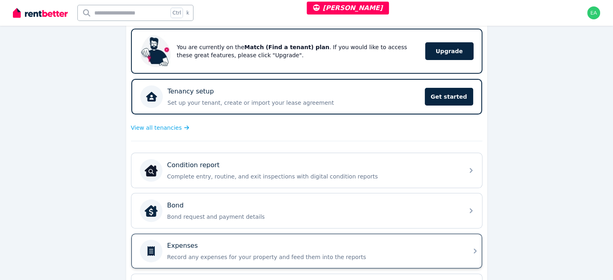
click at [395, 246] on div "Expenses" at bounding box center [313, 246] width 292 height 10
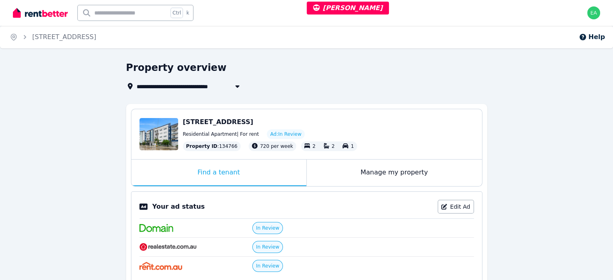
select select "***"
select select "**********"
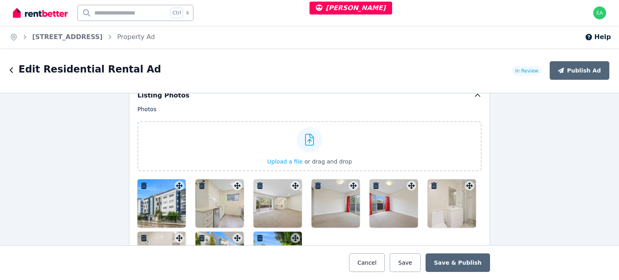
scroll to position [1088, 0]
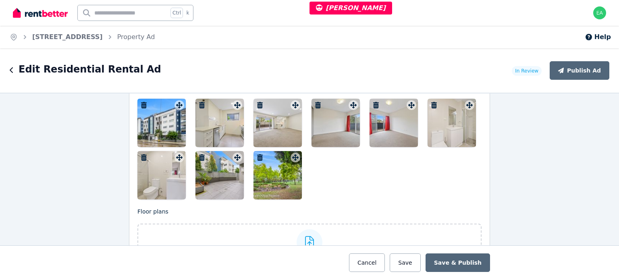
click at [164, 121] on div at bounding box center [161, 123] width 48 height 48
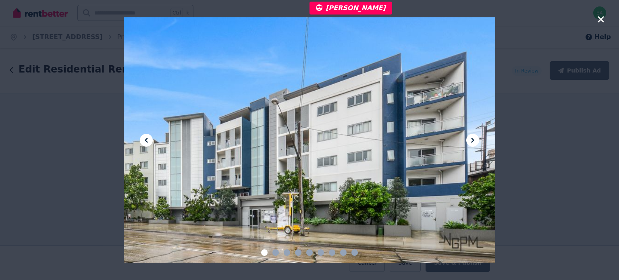
click at [470, 140] on icon at bounding box center [473, 140] width 10 height 10
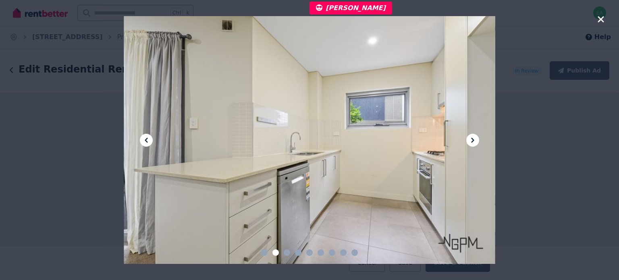
click at [470, 140] on icon at bounding box center [473, 140] width 10 height 10
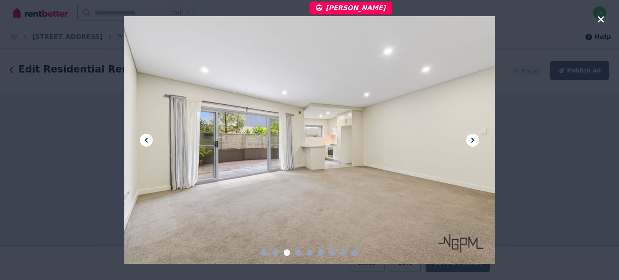
click at [470, 140] on icon at bounding box center [473, 140] width 10 height 10
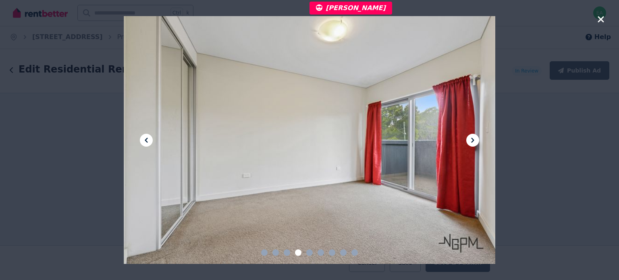
click at [470, 140] on icon at bounding box center [473, 140] width 10 height 10
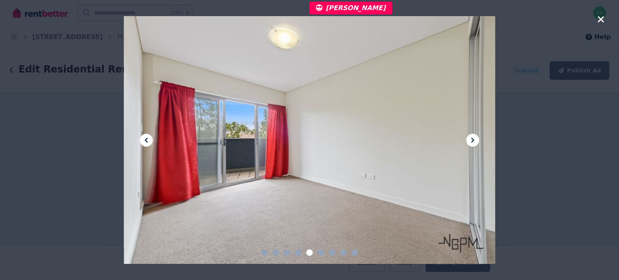
click at [470, 140] on icon at bounding box center [473, 140] width 10 height 10
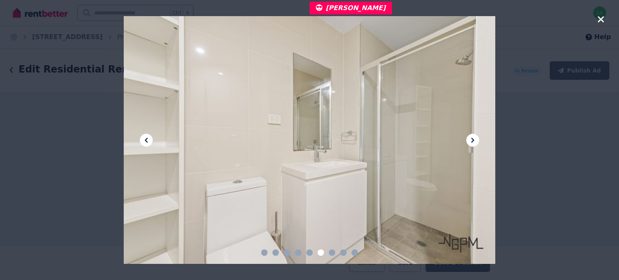
click at [470, 140] on icon at bounding box center [473, 140] width 10 height 10
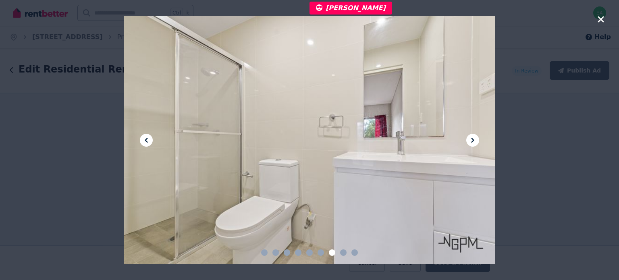
click at [470, 140] on icon at bounding box center [473, 140] width 10 height 10
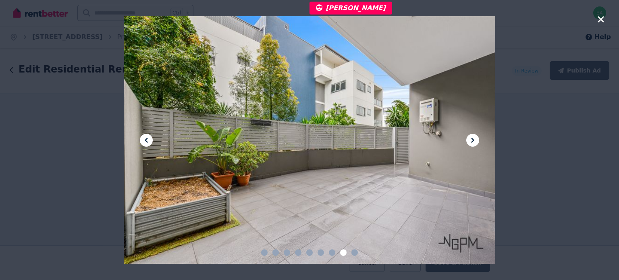
click at [470, 140] on icon at bounding box center [473, 140] width 10 height 10
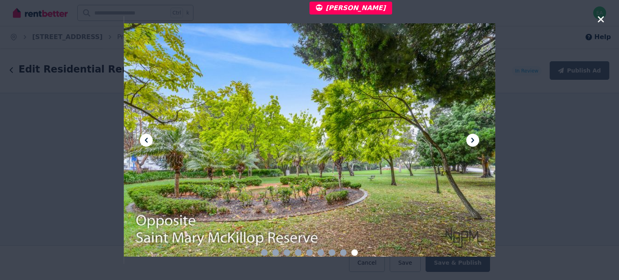
click at [601, 18] on icon "button" at bounding box center [600, 20] width 7 height 10
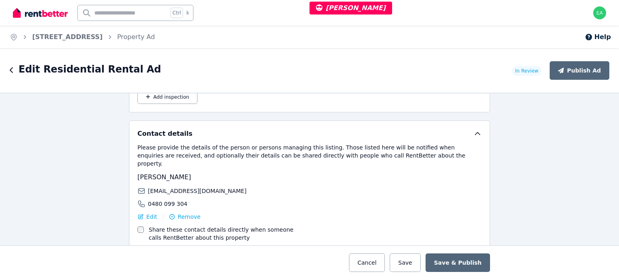
scroll to position [1169, 0]
